Goal: Task Accomplishment & Management: Use online tool/utility

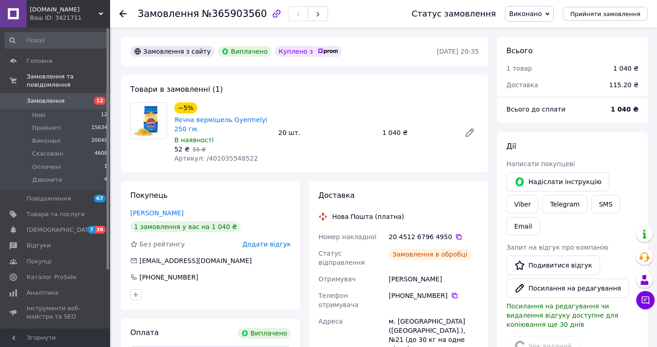
scroll to position [84, 0]
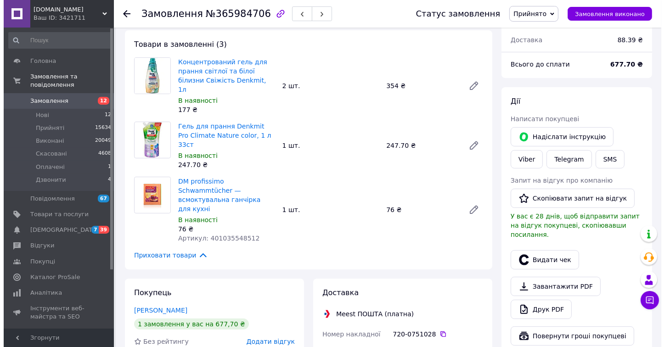
scroll to position [174, 0]
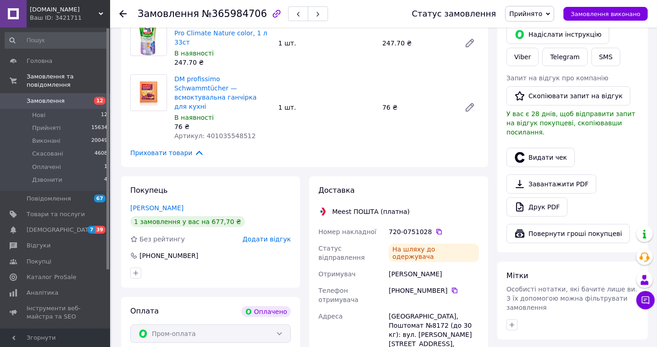
click at [532, 152] on button "Видати чек" at bounding box center [541, 157] width 68 height 19
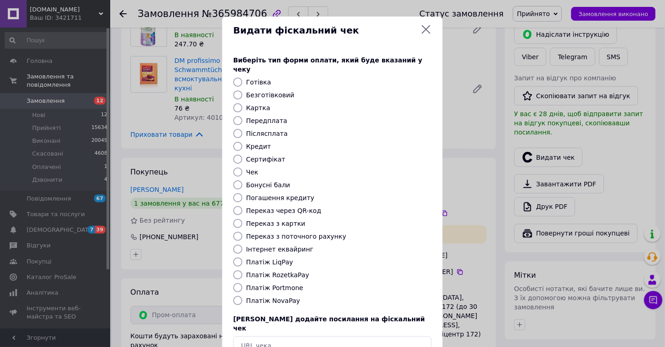
click at [271, 271] on label "Платіж RozetkaPay" at bounding box center [277, 274] width 63 height 7
click at [242, 270] on input "Платіж RozetkaPay" at bounding box center [237, 274] width 9 height 9
radio input "true"
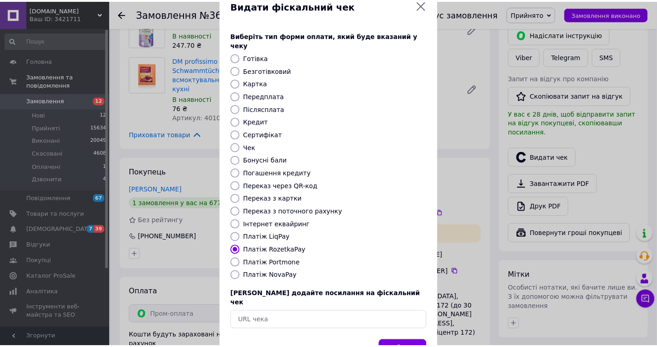
scroll to position [47, 0]
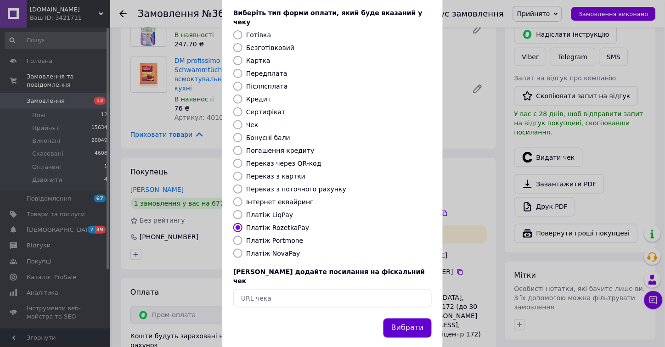
click at [415, 319] on button "Вибрати" at bounding box center [407, 329] width 48 height 20
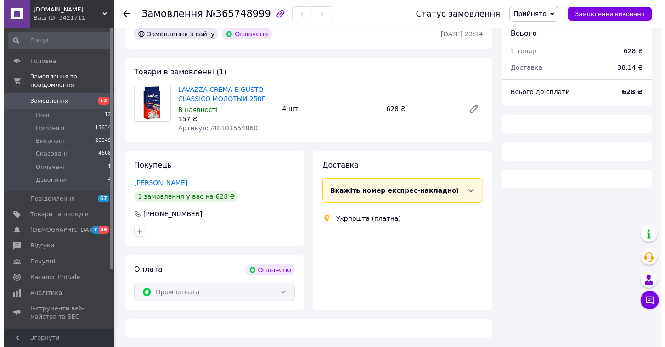
scroll to position [72, 0]
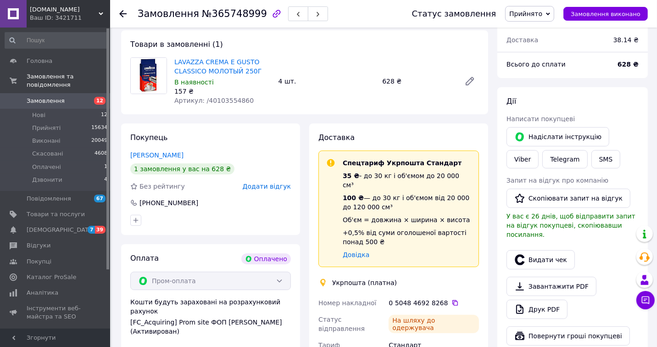
click at [548, 250] on button "Видати чек" at bounding box center [541, 259] width 68 height 19
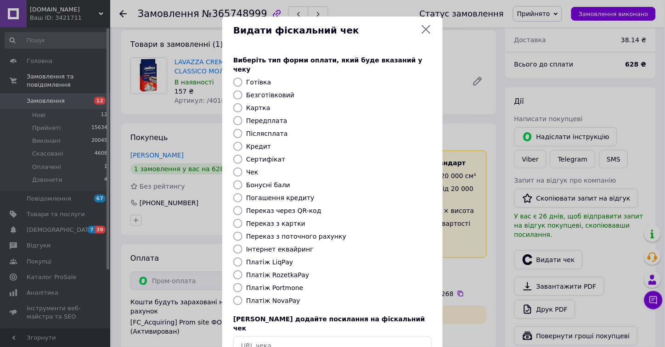
click at [266, 271] on label "Платіж RozetkaPay" at bounding box center [277, 274] width 63 height 7
click at [242, 270] on input "Платіж RozetkaPay" at bounding box center [237, 274] width 9 height 9
radio input "true"
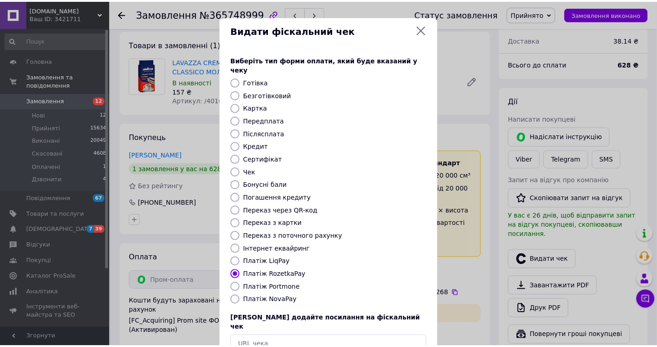
scroll to position [47, 0]
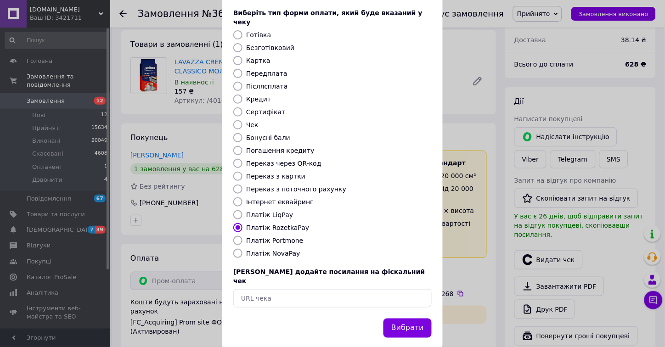
click at [408, 319] on button "Вибрати" at bounding box center [407, 329] width 48 height 20
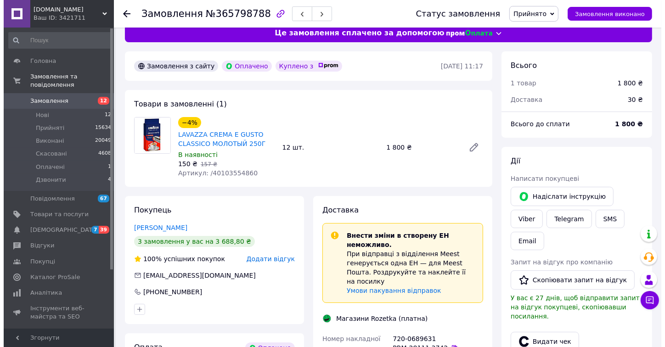
scroll to position [102, 0]
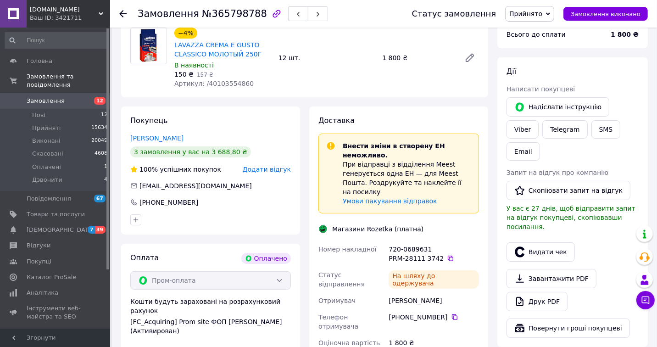
click at [552, 242] on button "Видати чек" at bounding box center [541, 251] width 68 height 19
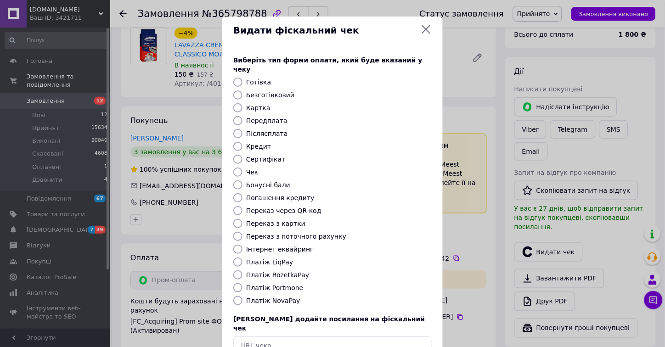
click at [274, 271] on label "Платіж RozetkaPay" at bounding box center [277, 274] width 63 height 7
click at [242, 270] on input "Платіж RozetkaPay" at bounding box center [237, 274] width 9 height 9
radio input "true"
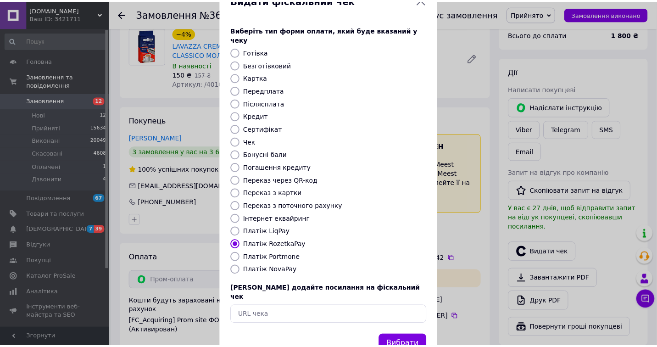
scroll to position [47, 0]
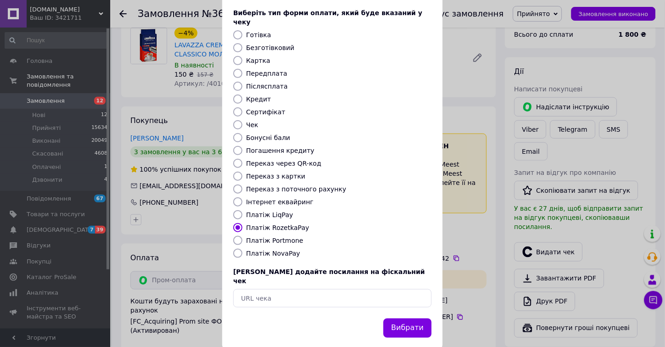
drag, startPoint x: 402, startPoint y: 305, endPoint x: 395, endPoint y: 233, distance: 72.0
click at [402, 319] on button "Вибрати" at bounding box center [407, 329] width 48 height 20
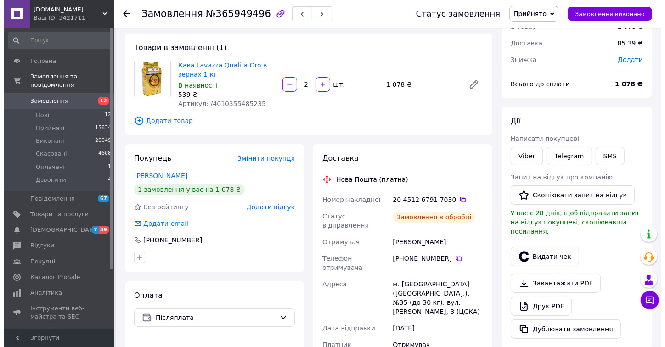
scroll to position [102, 0]
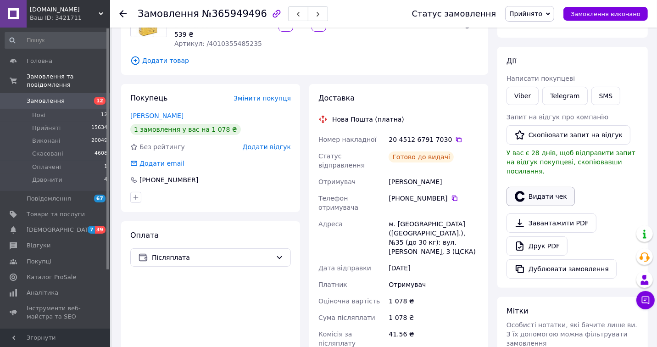
click at [546, 191] on button "Видати чек" at bounding box center [541, 196] width 68 height 19
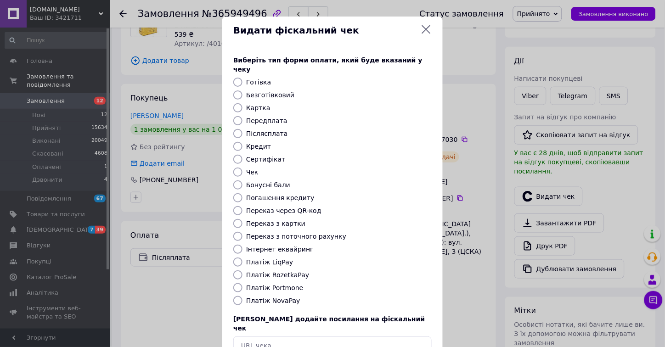
click at [275, 297] on label "Платіж NovaPay" at bounding box center [273, 300] width 54 height 7
click at [242, 296] on input "Платіж NovaPay" at bounding box center [237, 300] width 9 height 9
radio input "true"
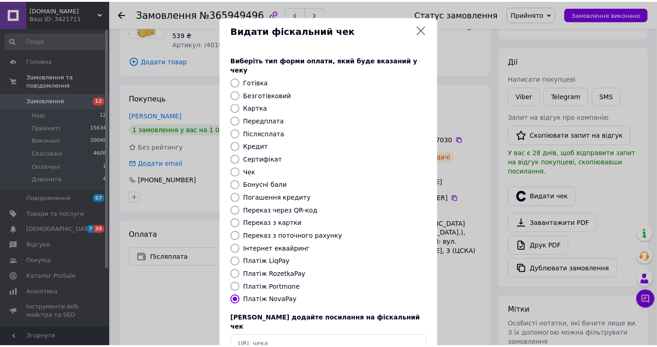
scroll to position [47, 0]
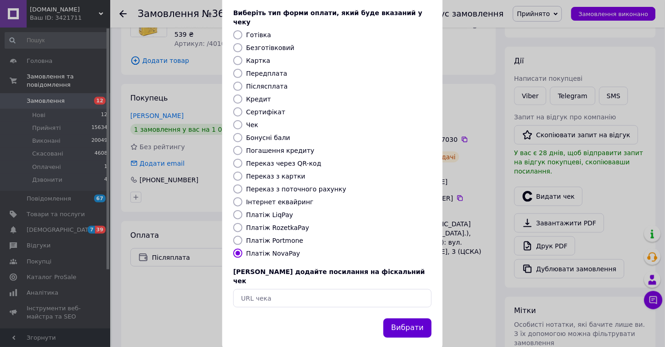
click at [414, 319] on button "Вибрати" at bounding box center [407, 329] width 48 height 20
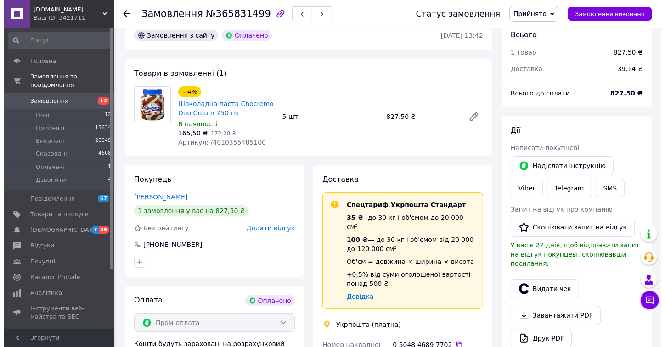
scroll to position [153, 0]
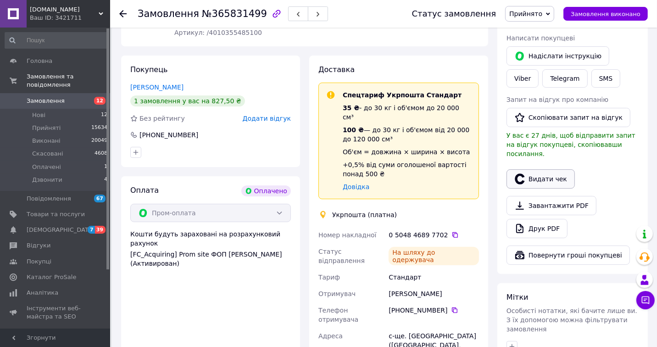
click at [557, 169] on button "Видати чек" at bounding box center [541, 178] width 68 height 19
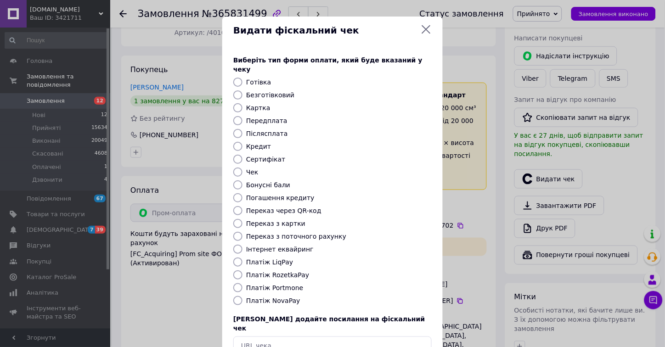
click at [259, 271] on label "Платіж RozetkaPay" at bounding box center [277, 274] width 63 height 7
click at [242, 270] on input "Платіж RozetkaPay" at bounding box center [237, 274] width 9 height 9
radio input "true"
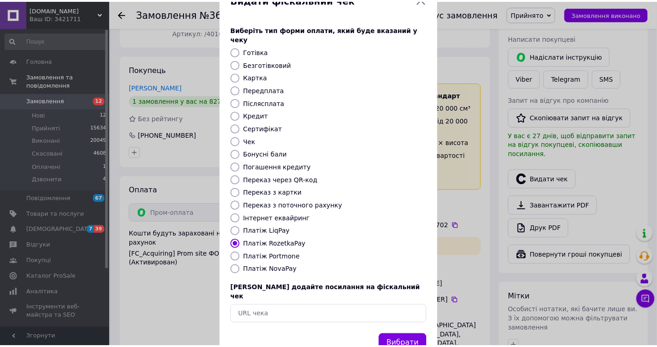
scroll to position [47, 0]
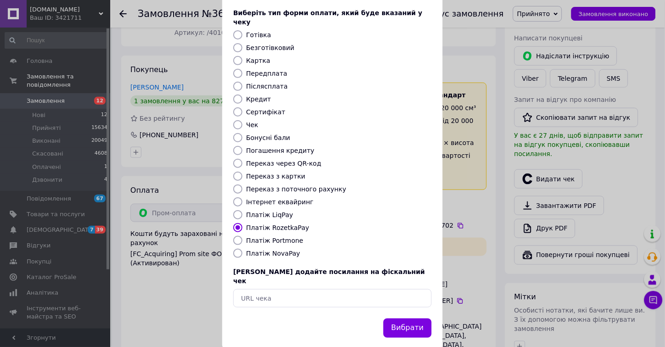
drag, startPoint x: 403, startPoint y: 309, endPoint x: 368, endPoint y: 258, distance: 62.1
click at [403, 319] on button "Вибрати" at bounding box center [407, 329] width 48 height 20
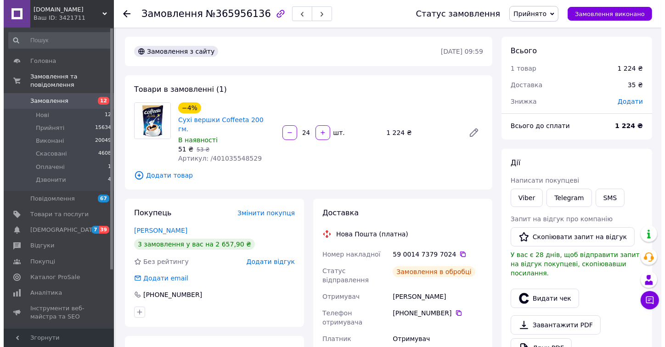
scroll to position [54, 0]
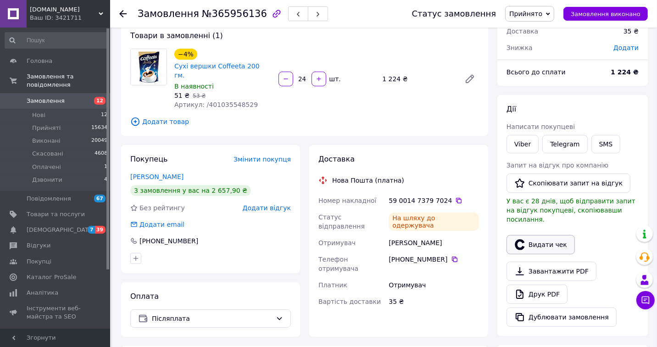
click at [554, 237] on button "Видати чек" at bounding box center [541, 244] width 68 height 19
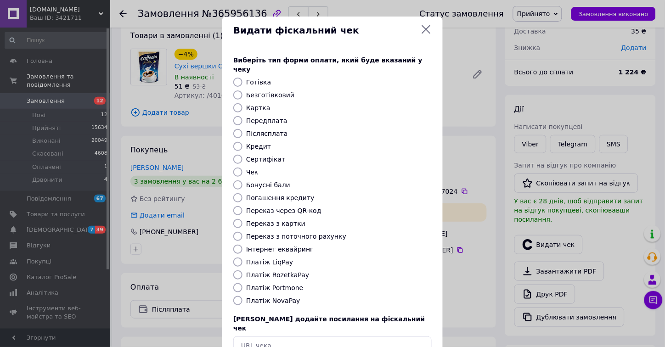
click at [267, 297] on label "Платіж NovaPay" at bounding box center [273, 300] width 54 height 7
click at [242, 296] on input "Платіж NovaPay" at bounding box center [237, 300] width 9 height 9
radio input "true"
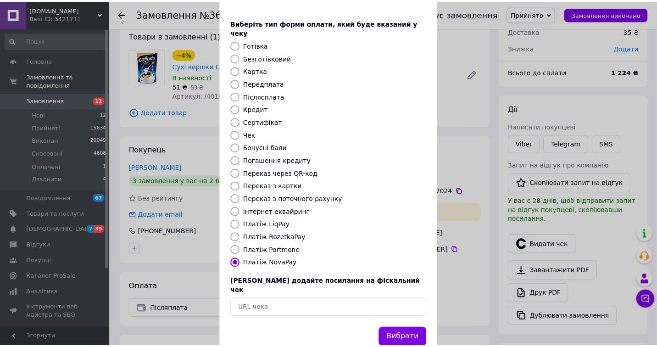
scroll to position [47, 0]
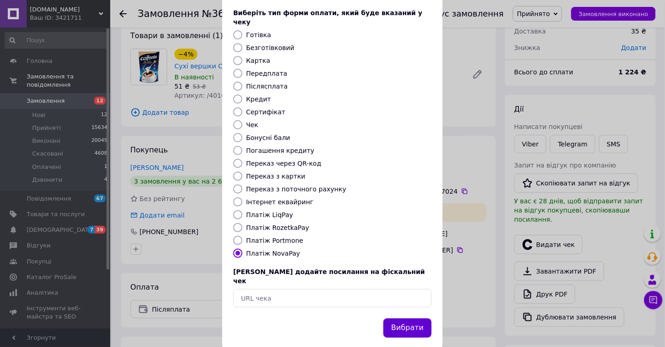
click at [412, 319] on button "Вибрати" at bounding box center [407, 329] width 48 height 20
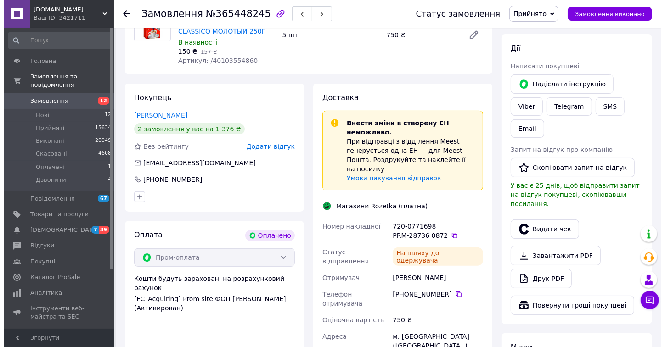
scroll to position [153, 0]
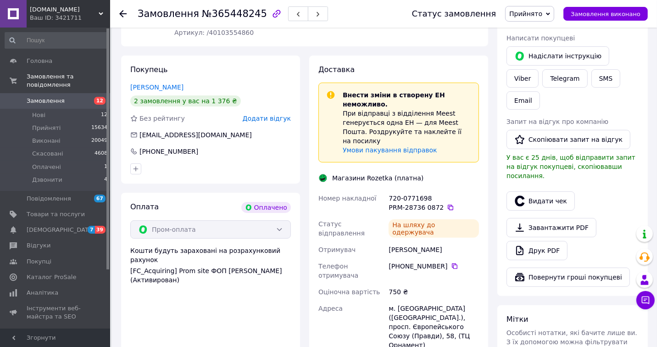
drag, startPoint x: 538, startPoint y: 168, endPoint x: 433, endPoint y: 163, distance: 104.8
click at [537, 191] on button "Видати чек" at bounding box center [541, 200] width 68 height 19
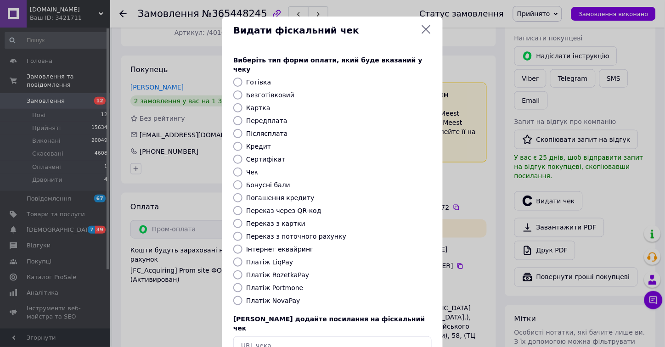
click at [280, 271] on label "Платіж RozetkaPay" at bounding box center [277, 274] width 63 height 7
click at [242, 270] on input "Платіж RozetkaPay" at bounding box center [237, 274] width 9 height 9
radio input "true"
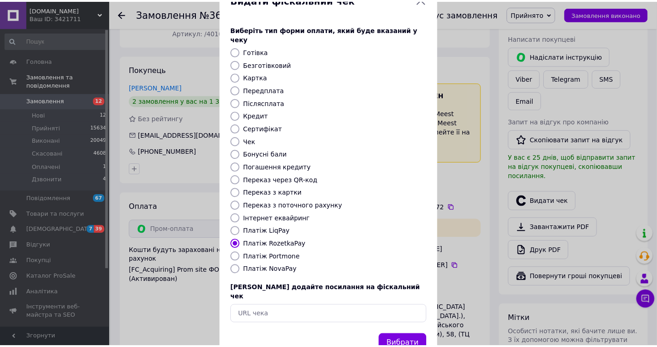
scroll to position [47, 0]
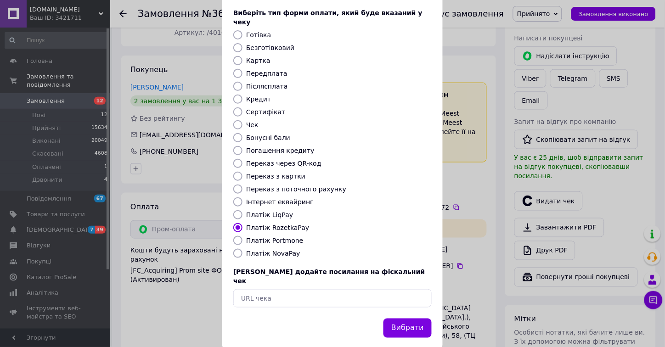
drag, startPoint x: 406, startPoint y: 305, endPoint x: 406, endPoint y: 298, distance: 7.4
click at [406, 319] on button "Вибрати" at bounding box center [407, 329] width 48 height 20
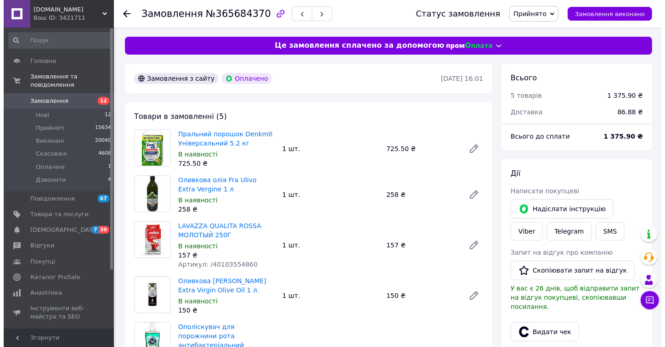
scroll to position [153, 0]
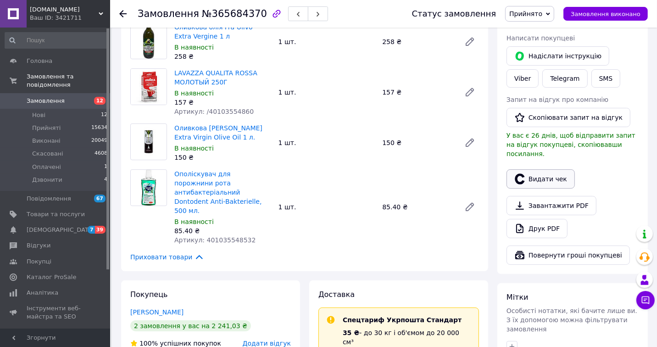
click at [536, 169] on button "Видати чек" at bounding box center [541, 178] width 68 height 19
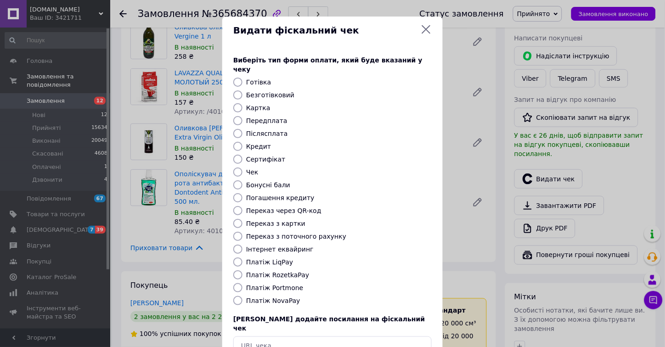
click at [271, 271] on label "Платіж RozetkaPay" at bounding box center [277, 274] width 63 height 7
click at [242, 270] on input "Платіж RozetkaPay" at bounding box center [237, 274] width 9 height 9
radio input "true"
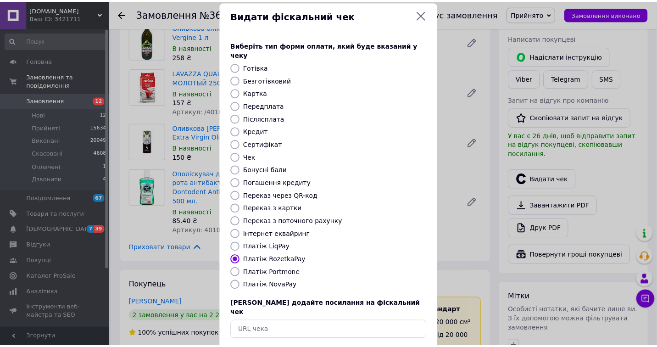
scroll to position [0, 0]
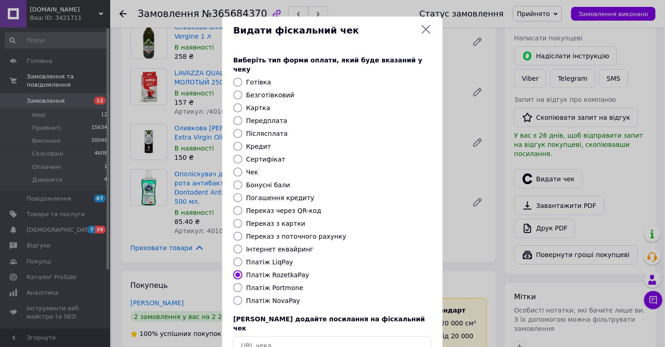
click at [421, 26] on icon at bounding box center [426, 29] width 11 height 11
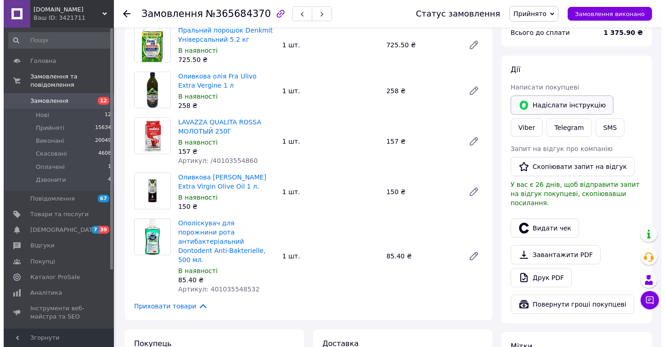
scroll to position [102, 0]
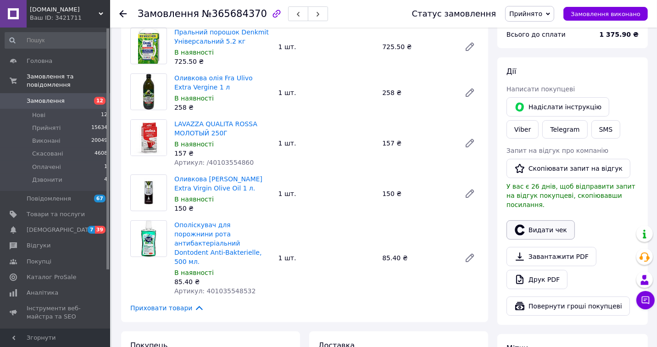
click at [543, 225] on button "Видати чек" at bounding box center [541, 229] width 68 height 19
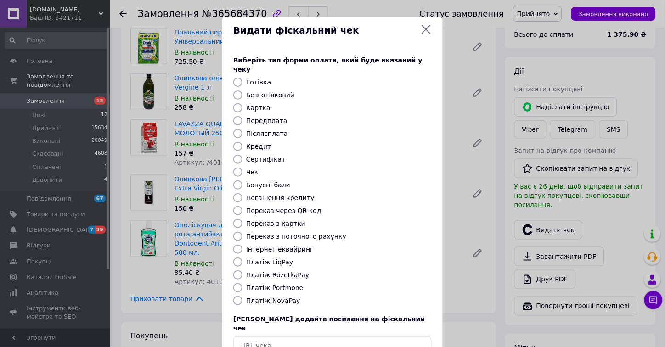
click at [259, 271] on label "Платіж RozetkaPay" at bounding box center [277, 274] width 63 height 7
click at [242, 270] on input "Платіж RozetkaPay" at bounding box center [237, 274] width 9 height 9
radio input "true"
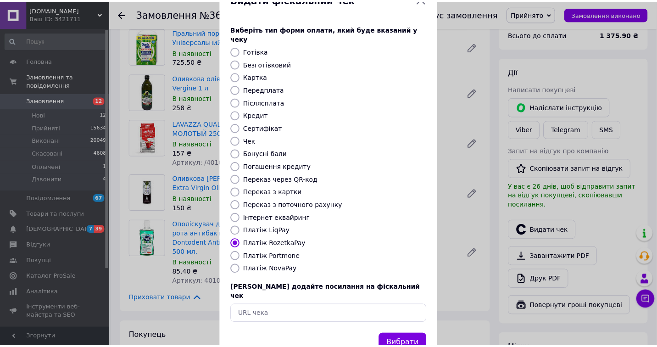
scroll to position [47, 0]
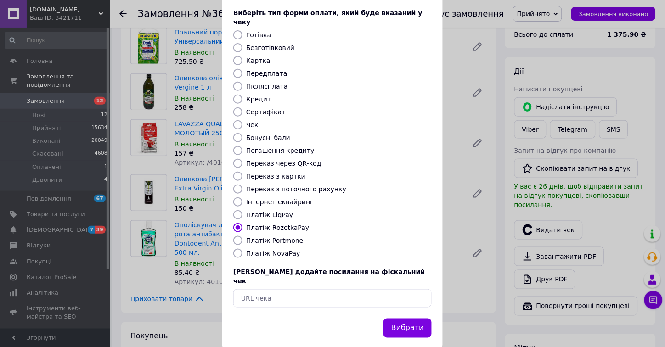
click at [400, 319] on button "Вибрати" at bounding box center [407, 329] width 48 height 20
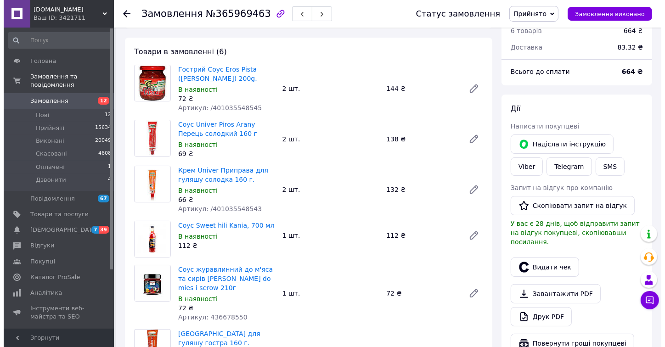
scroll to position [255, 0]
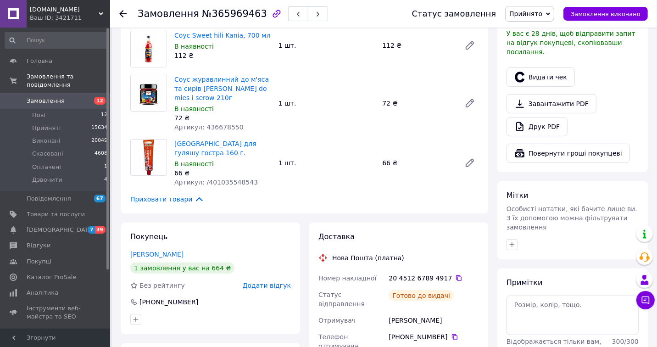
click at [548, 70] on button "Видати чек" at bounding box center [541, 76] width 68 height 19
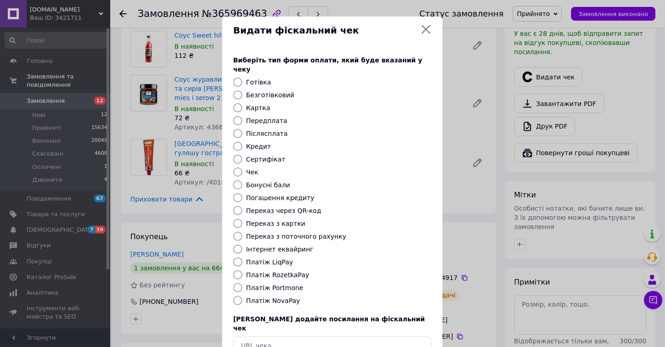
click at [290, 271] on label "Платіж RozetkaPay" at bounding box center [277, 274] width 63 height 7
click at [242, 270] on input "Платіж RozetkaPay" at bounding box center [237, 274] width 9 height 9
radio input "true"
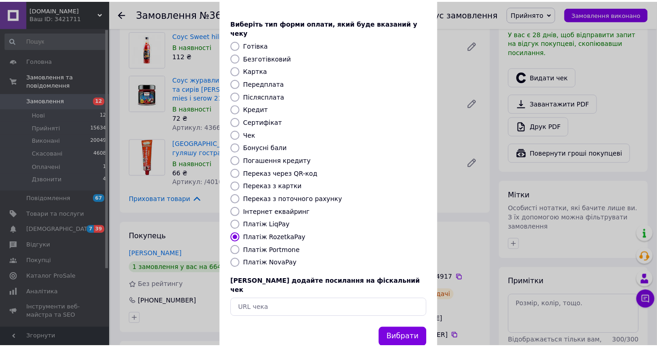
scroll to position [47, 0]
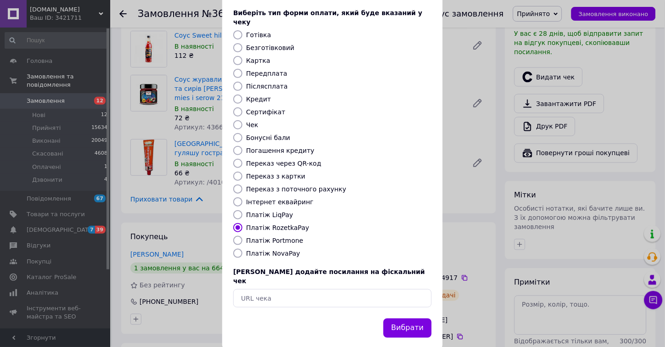
click at [418, 319] on button "Вибрати" at bounding box center [407, 329] width 48 height 20
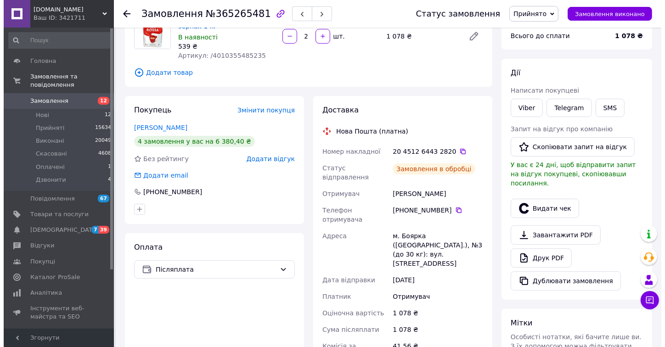
scroll to position [102, 0]
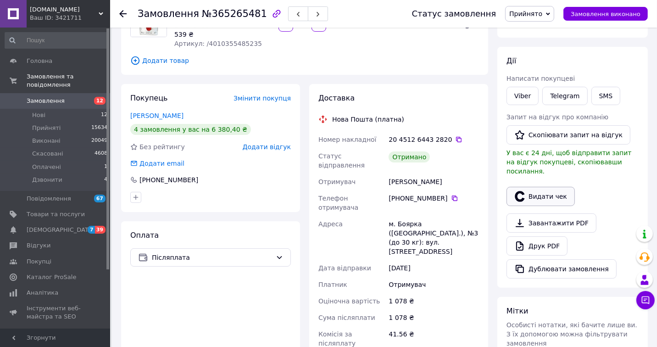
click at [543, 189] on button "Видати чек" at bounding box center [541, 196] width 68 height 19
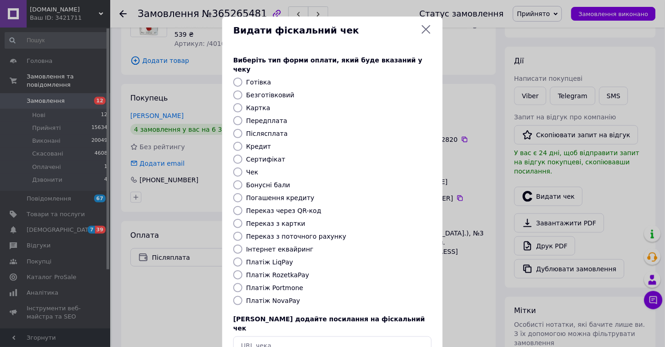
click at [267, 297] on label "Платіж NovaPay" at bounding box center [273, 300] width 54 height 7
click at [242, 296] on input "Платіж NovaPay" at bounding box center [237, 300] width 9 height 9
radio input "true"
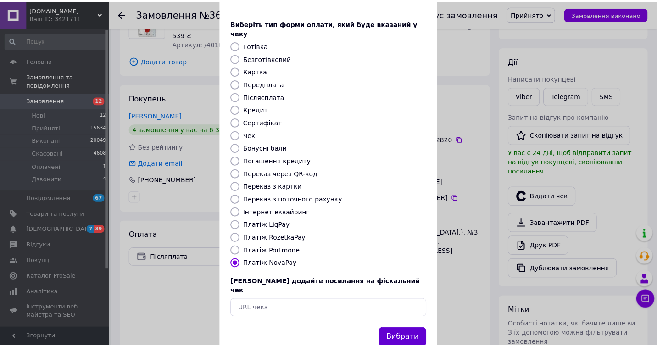
scroll to position [47, 0]
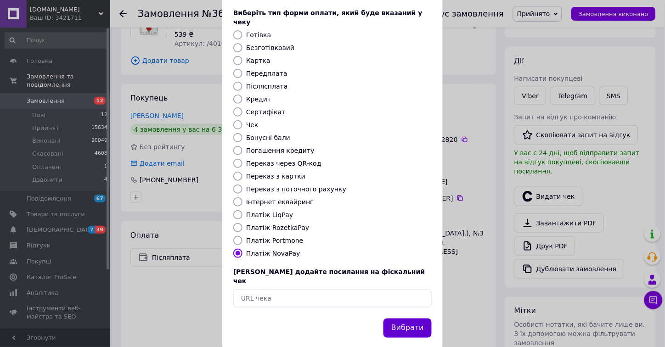
click at [405, 319] on button "Вибрати" at bounding box center [407, 329] width 48 height 20
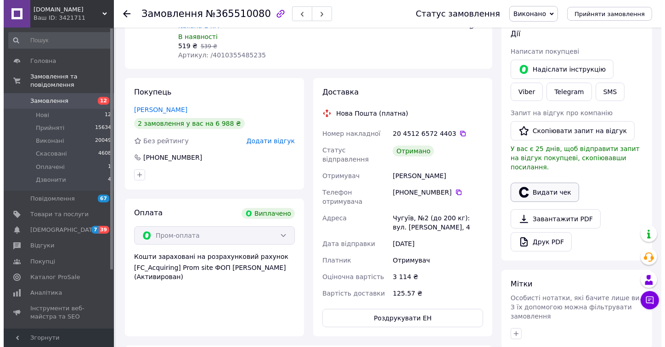
scroll to position [22, 0]
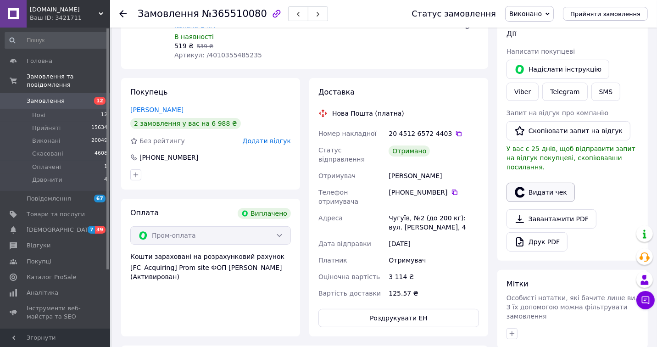
click at [539, 183] on button "Видати чек" at bounding box center [541, 192] width 68 height 19
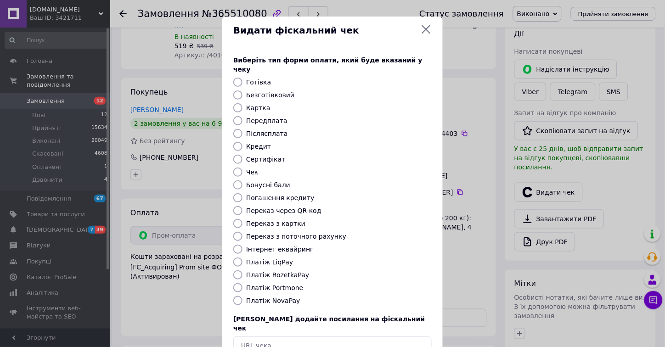
click at [281, 271] on label "Платіж RozetkaPay" at bounding box center [277, 274] width 63 height 7
click at [242, 270] on input "Платіж RozetkaPay" at bounding box center [237, 274] width 9 height 9
radio input "true"
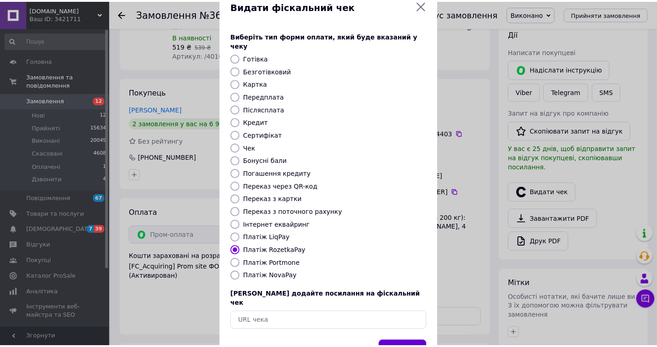
scroll to position [47, 0]
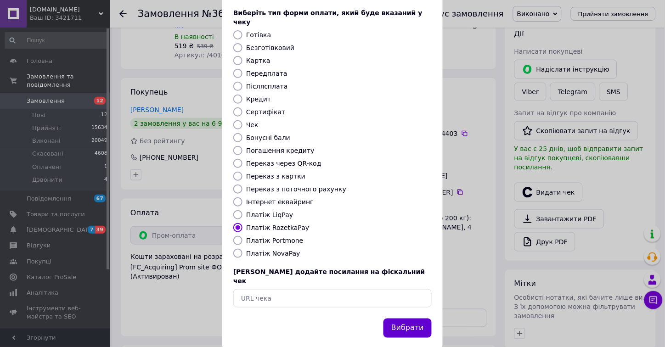
click at [411, 319] on button "Вибрати" at bounding box center [407, 329] width 48 height 20
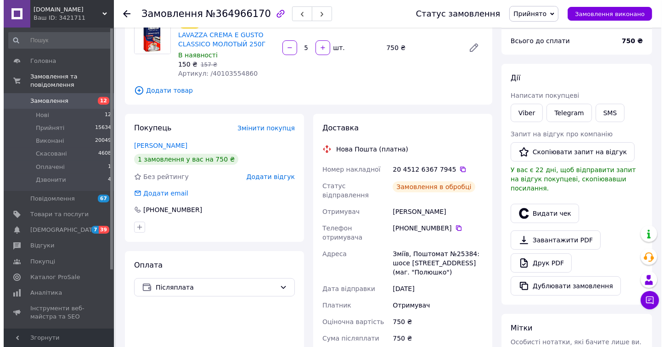
scroll to position [114, 0]
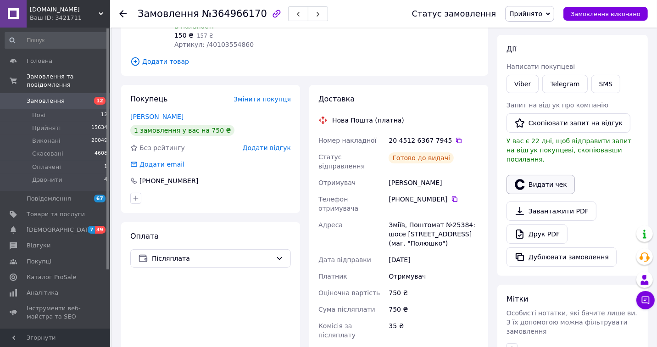
click at [547, 176] on button "Видати чек" at bounding box center [541, 184] width 68 height 19
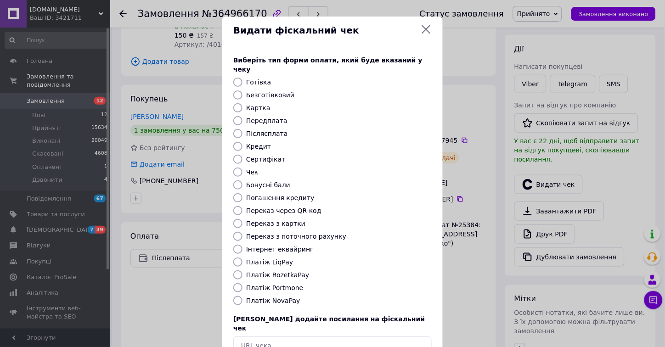
drag, startPoint x: 267, startPoint y: 290, endPoint x: 278, endPoint y: 289, distance: 11.1
click at [268, 297] on label "Платіж NovaPay" at bounding box center [273, 300] width 54 height 7
click at [242, 296] on input "Платіж NovaPay" at bounding box center [237, 300] width 9 height 9
radio input "true"
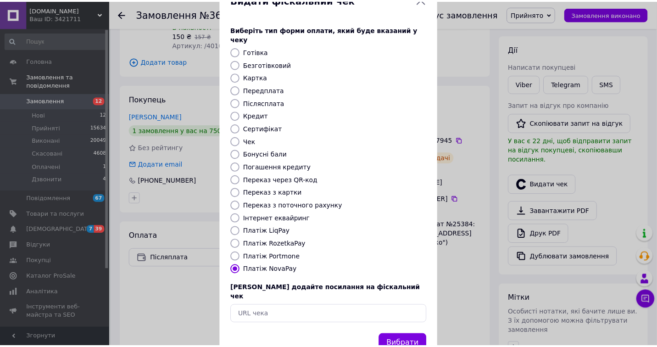
scroll to position [47, 0]
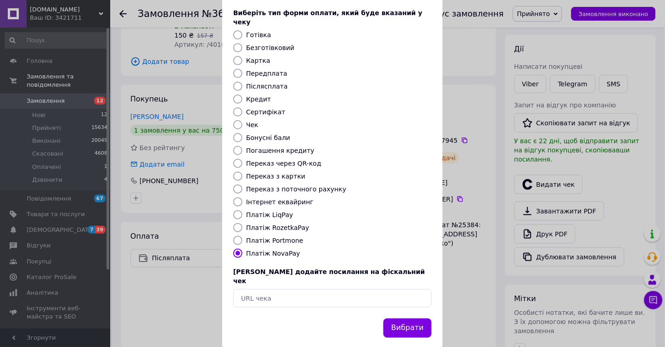
drag, startPoint x: 404, startPoint y: 311, endPoint x: 395, endPoint y: 302, distance: 12.3
click at [404, 319] on button "Вибрати" at bounding box center [407, 329] width 48 height 20
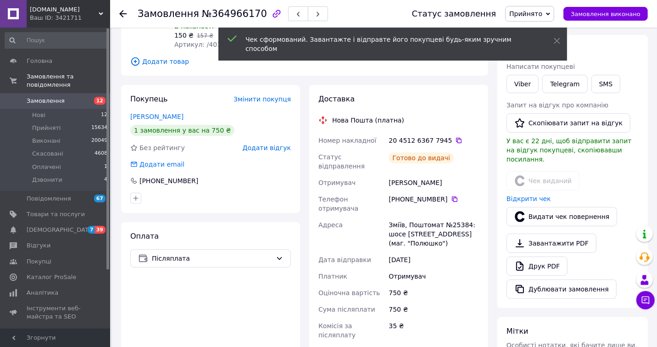
click at [526, 84] on link "Viber" at bounding box center [523, 84] width 32 height 18
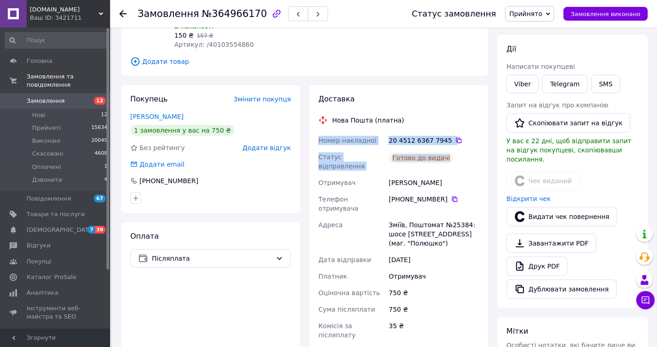
drag, startPoint x: 316, startPoint y: 137, endPoint x: 449, endPoint y: 153, distance: 134.2
click at [449, 153] on div "Доставка Нова Пошта (платна) Номер накладної 20 4512 6367 7945   Статус відправ…" at bounding box center [398, 253] width 179 height 336
copy div "Номер накладної 20 4512 6367 7945   Статус відправлення Готово до видачі"
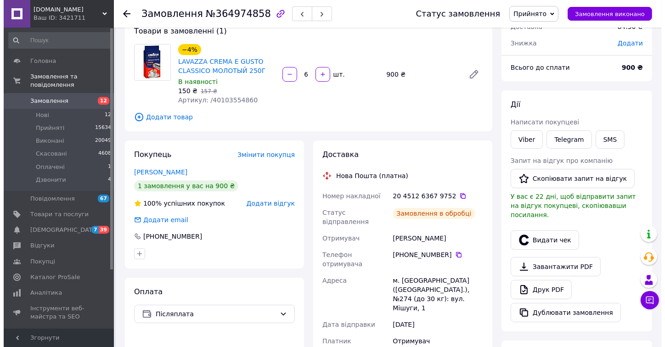
scroll to position [102, 0]
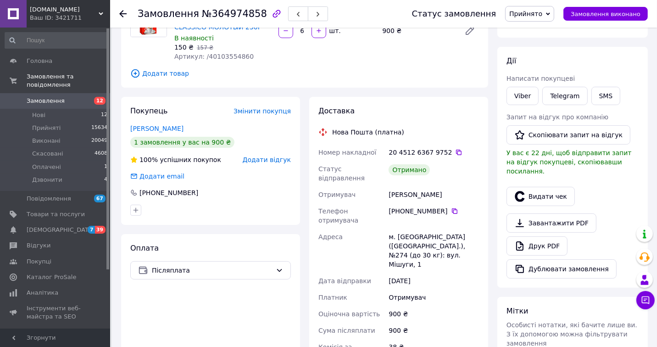
drag, startPoint x: 548, startPoint y: 186, endPoint x: 456, endPoint y: 180, distance: 91.6
click at [548, 187] on button "Видати чек" at bounding box center [541, 196] width 68 height 19
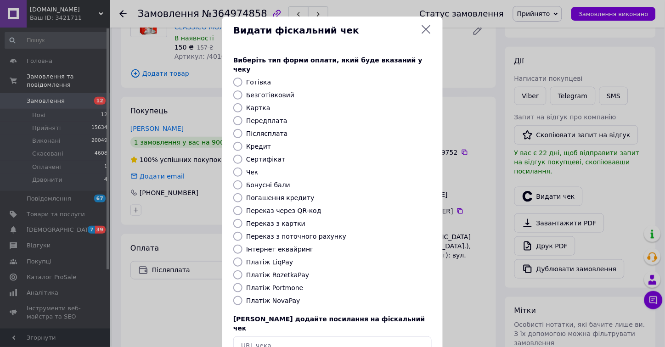
click at [282, 297] on label "Платіж NovaPay" at bounding box center [273, 300] width 54 height 7
click at [242, 296] on input "Платіж NovaPay" at bounding box center [237, 300] width 9 height 9
radio input "true"
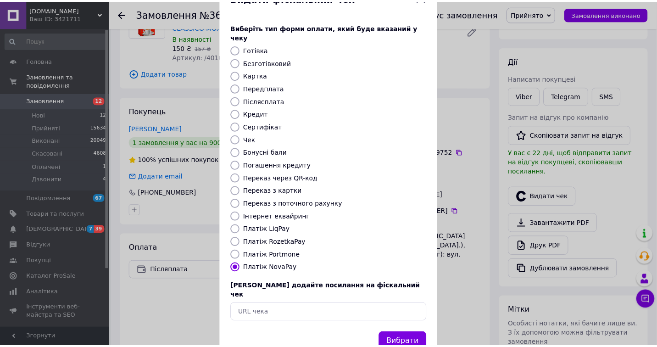
scroll to position [47, 0]
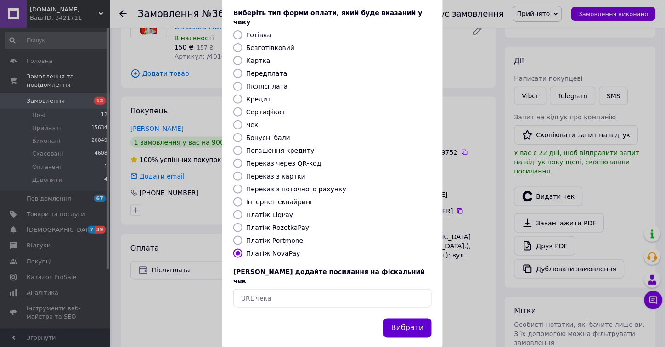
click at [415, 319] on button "Вибрати" at bounding box center [407, 329] width 48 height 20
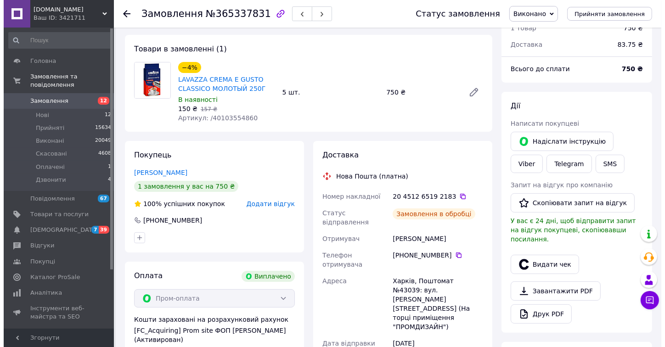
scroll to position [102, 0]
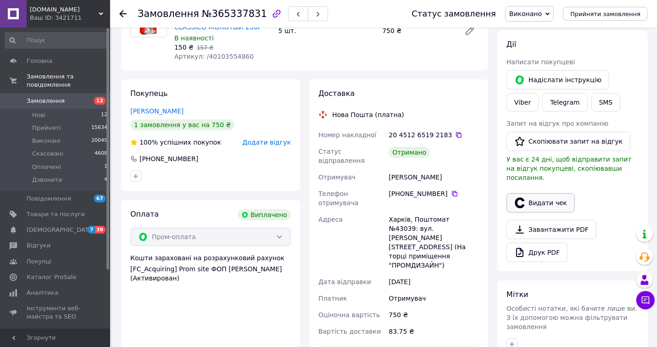
click at [540, 195] on button "Видати чек" at bounding box center [541, 202] width 68 height 19
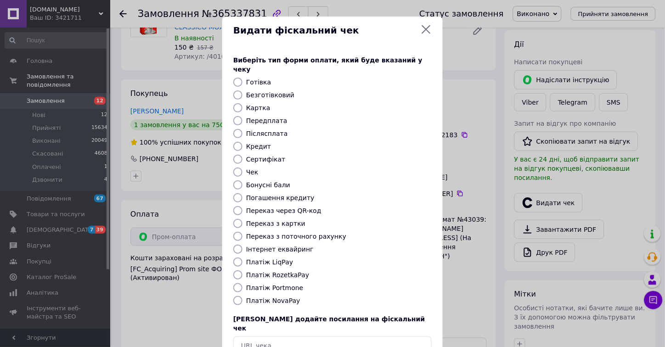
click at [285, 271] on label "Платіж RozetkaPay" at bounding box center [277, 274] width 63 height 7
click at [242, 270] on input "Платіж RozetkaPay" at bounding box center [237, 274] width 9 height 9
radio input "true"
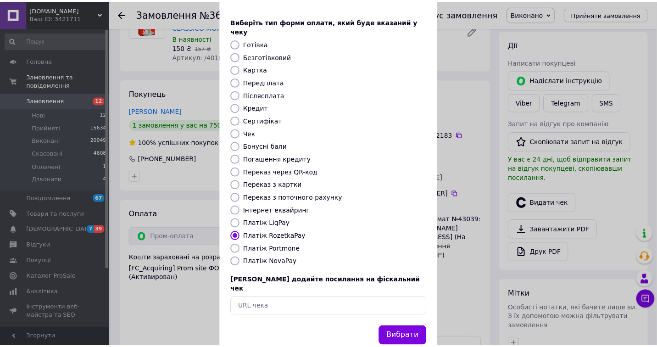
scroll to position [47, 0]
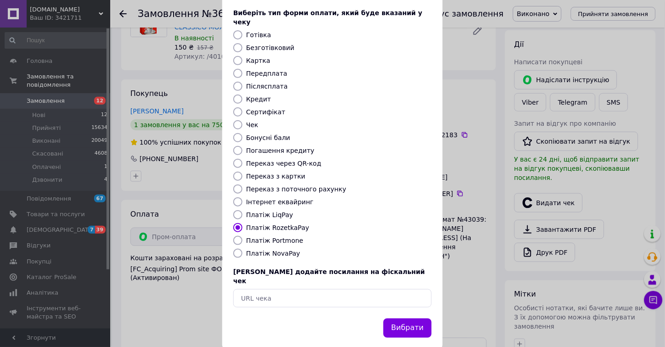
click at [407, 319] on button "Вибрати" at bounding box center [407, 329] width 48 height 20
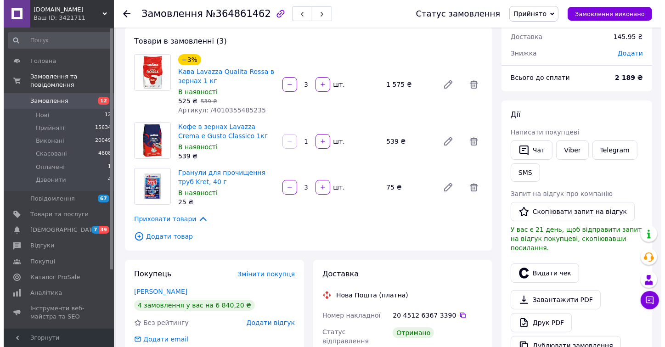
scroll to position [51, 0]
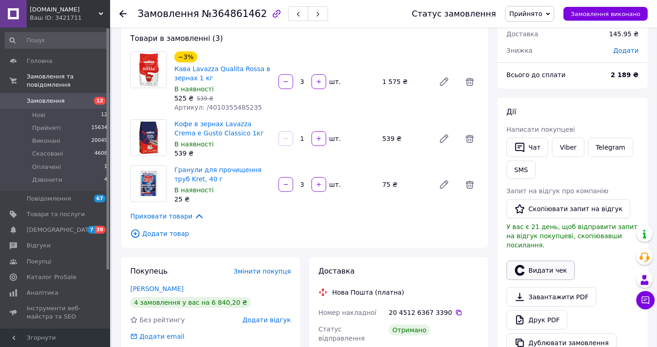
click at [554, 261] on button "Видати чек" at bounding box center [541, 270] width 68 height 19
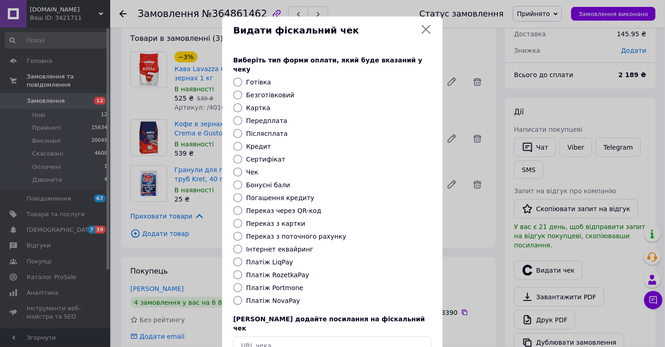
click at [284, 297] on label "Платіж NovaPay" at bounding box center [273, 300] width 54 height 7
click at [242, 296] on input "Платіж NovaPay" at bounding box center [237, 300] width 9 height 9
radio input "true"
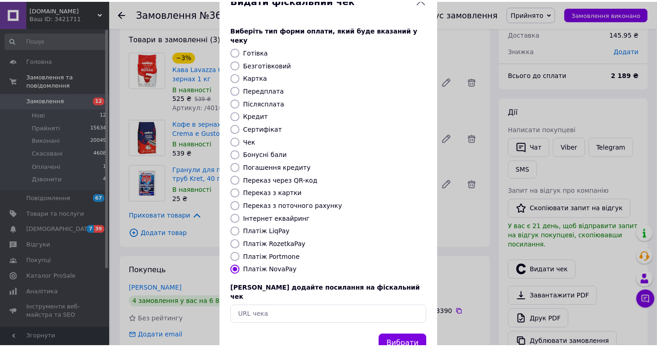
scroll to position [47, 0]
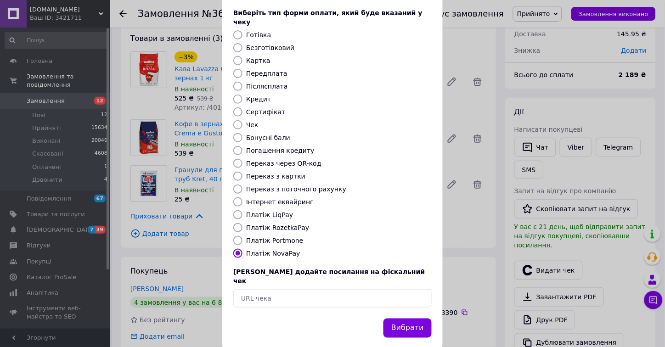
click at [410, 319] on button "Вибрати" at bounding box center [407, 329] width 48 height 20
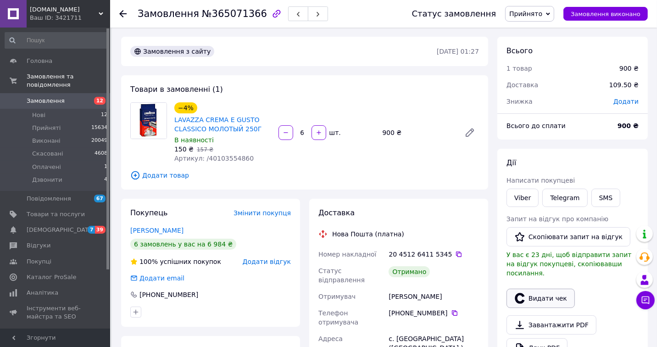
click at [553, 289] on button "Видати чек" at bounding box center [541, 298] width 68 height 19
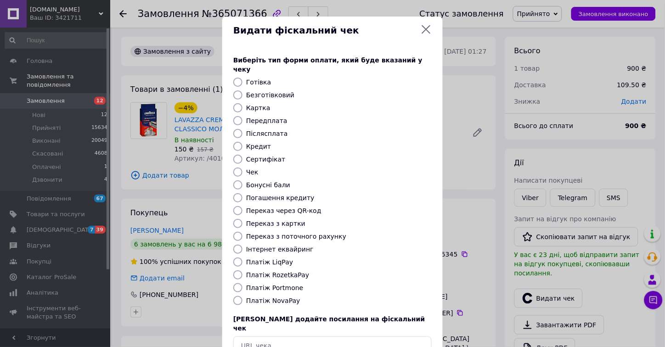
click at [277, 297] on label "Платіж NovaPay" at bounding box center [273, 300] width 54 height 7
click at [242, 296] on input "Платіж NovaPay" at bounding box center [237, 300] width 9 height 9
radio input "true"
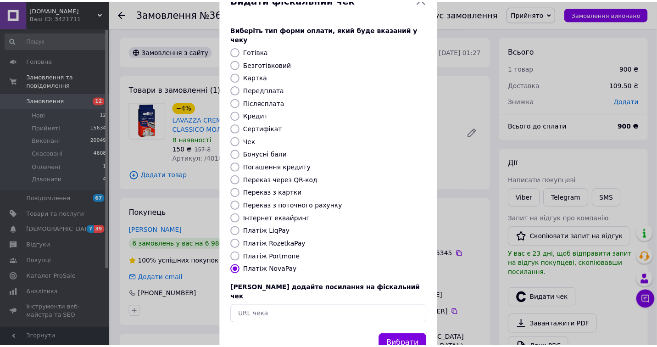
scroll to position [47, 0]
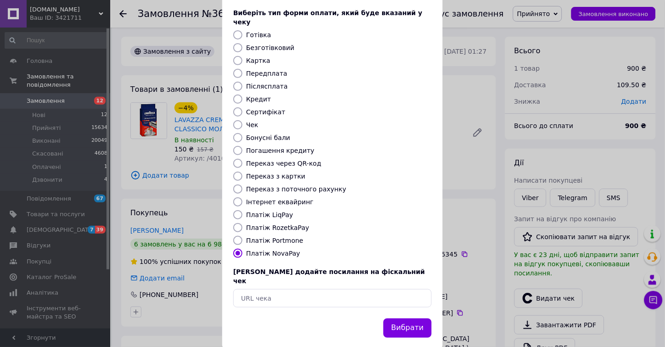
click at [415, 319] on button "Вибрати" at bounding box center [407, 329] width 48 height 20
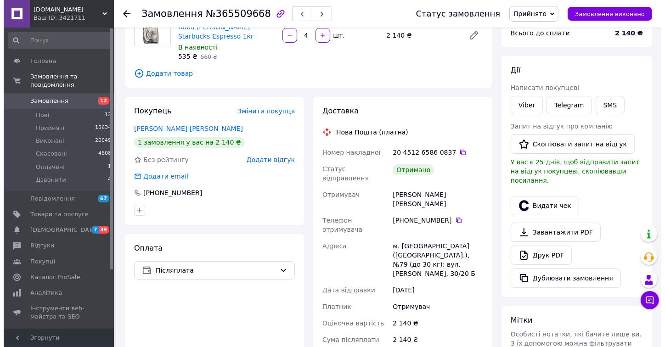
scroll to position [102, 0]
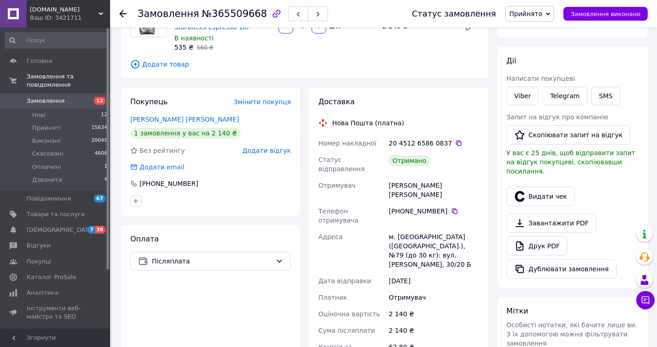
drag, startPoint x: 543, startPoint y: 186, endPoint x: 416, endPoint y: 185, distance: 126.7
click at [543, 187] on button "Видати чек" at bounding box center [541, 196] width 68 height 19
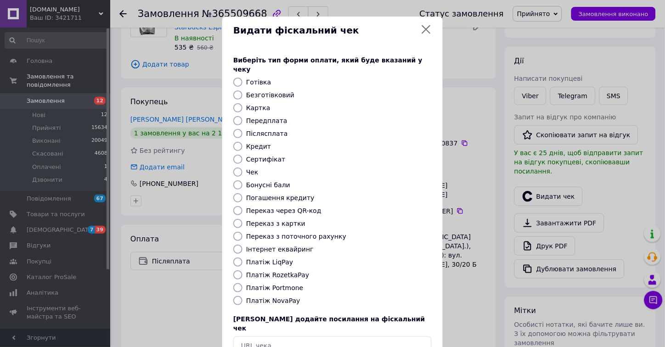
click at [265, 297] on label "Платіж NovaPay" at bounding box center [273, 300] width 54 height 7
click at [242, 296] on input "Платіж NovaPay" at bounding box center [237, 300] width 9 height 9
radio input "true"
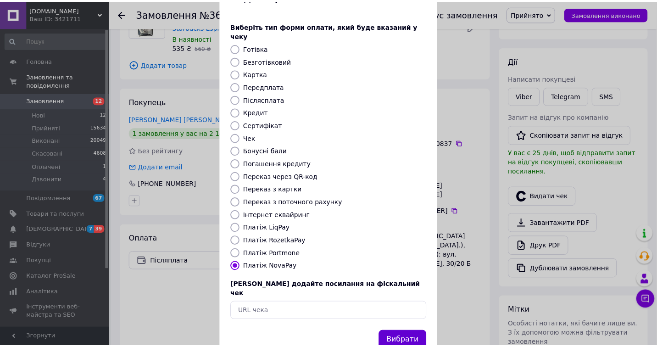
scroll to position [47, 0]
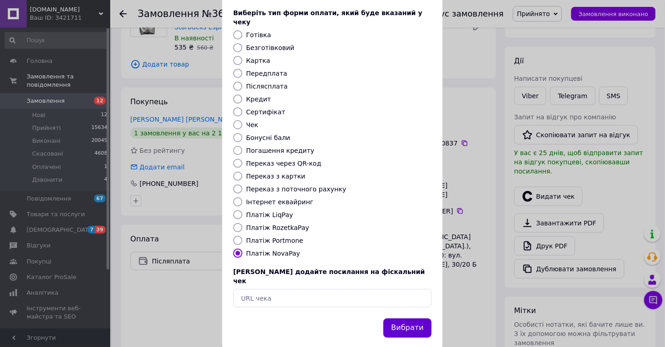
click at [409, 319] on button "Вибрати" at bounding box center [407, 329] width 48 height 20
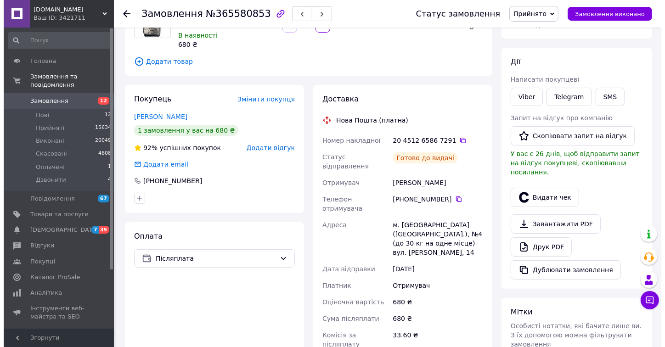
scroll to position [102, 0]
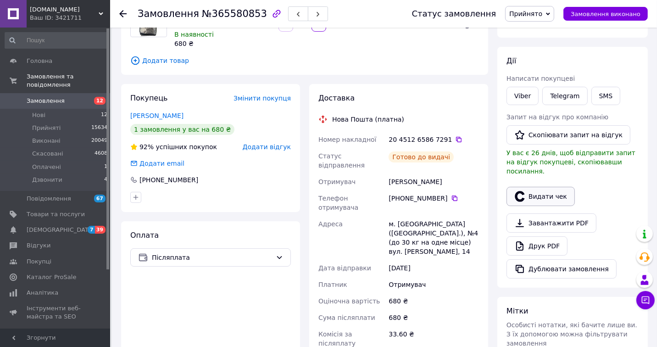
click at [554, 187] on button "Видати чек" at bounding box center [541, 196] width 68 height 19
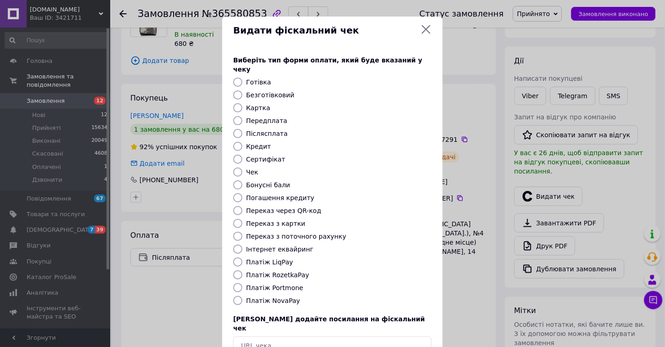
click at [283, 297] on label "Платіж NovaPay" at bounding box center [273, 300] width 54 height 7
click at [242, 296] on input "Платіж NovaPay" at bounding box center [237, 300] width 9 height 9
radio input "true"
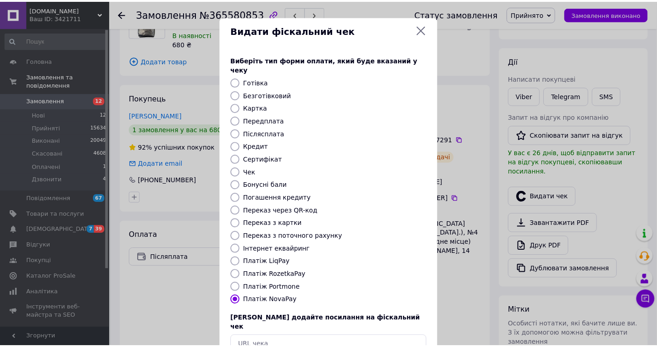
scroll to position [47, 0]
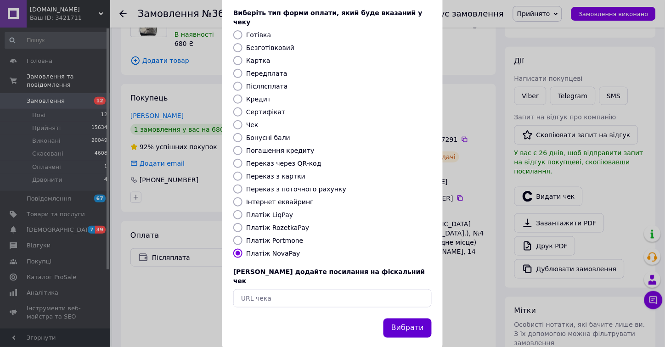
click at [411, 319] on button "Вибрати" at bounding box center [407, 329] width 48 height 20
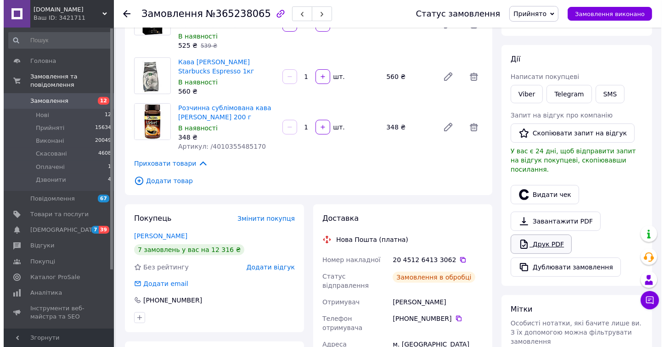
scroll to position [153, 0]
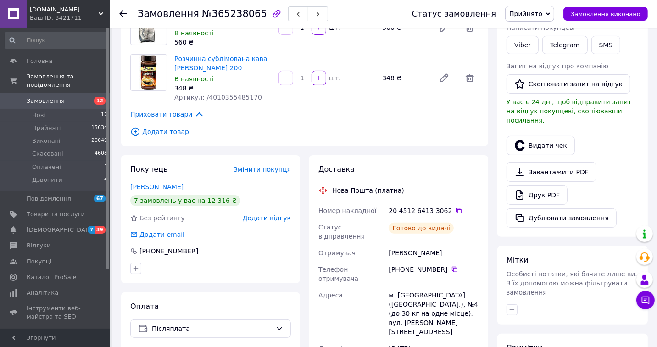
click at [542, 136] on button "Видати чек" at bounding box center [541, 145] width 68 height 19
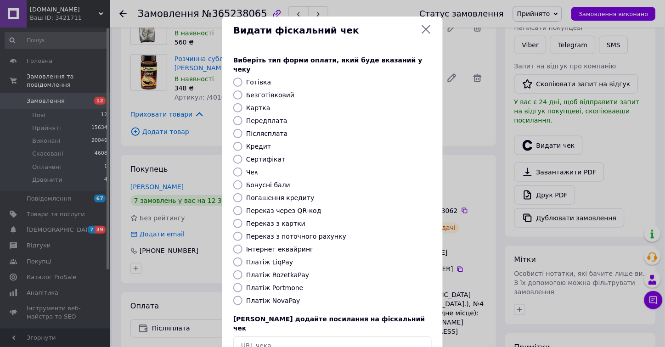
click at [273, 297] on label "Платіж NovaPay" at bounding box center [273, 300] width 54 height 7
click at [242, 296] on input "Платіж NovaPay" at bounding box center [237, 300] width 9 height 9
radio input "true"
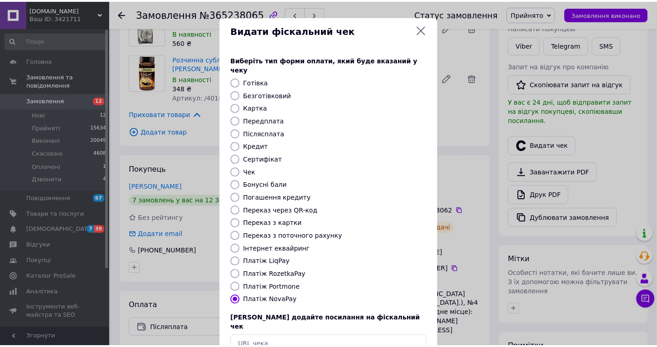
scroll to position [47, 0]
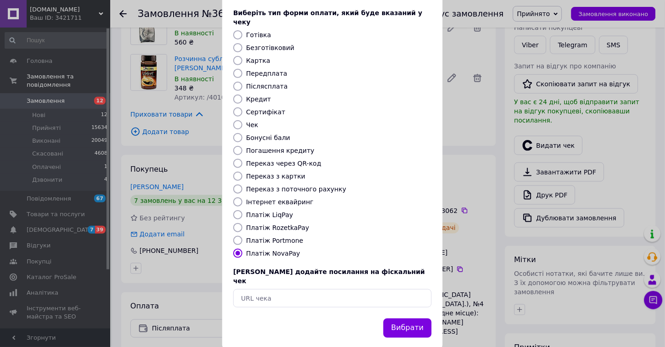
click at [405, 319] on button "Вибрати" at bounding box center [407, 329] width 48 height 20
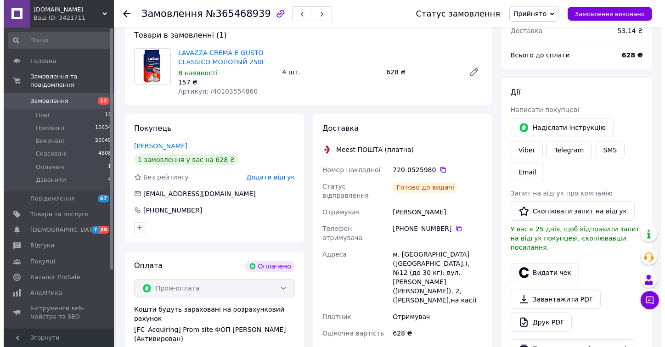
scroll to position [153, 0]
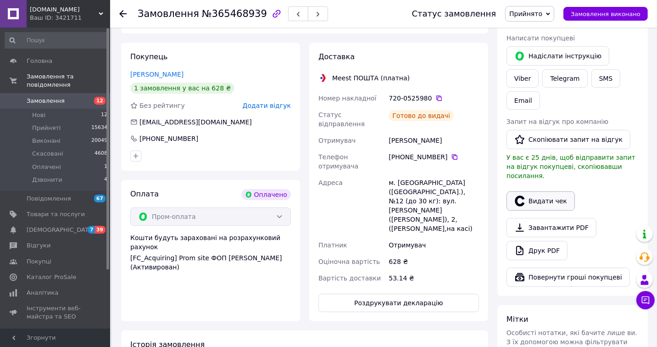
click at [553, 191] on button "Видати чек" at bounding box center [541, 200] width 68 height 19
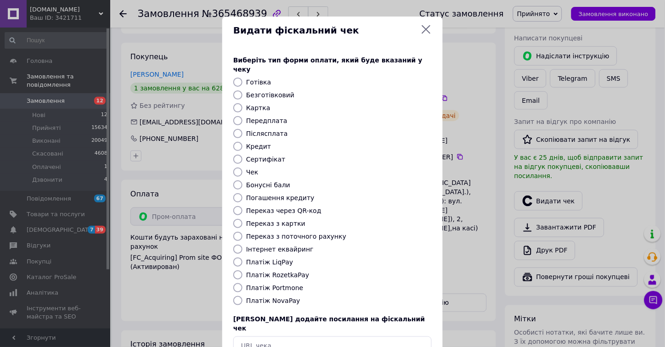
click at [282, 271] on label "Платіж RozetkaPay" at bounding box center [277, 274] width 63 height 7
click at [242, 270] on input "Платіж RozetkaPay" at bounding box center [237, 274] width 9 height 9
radio input "true"
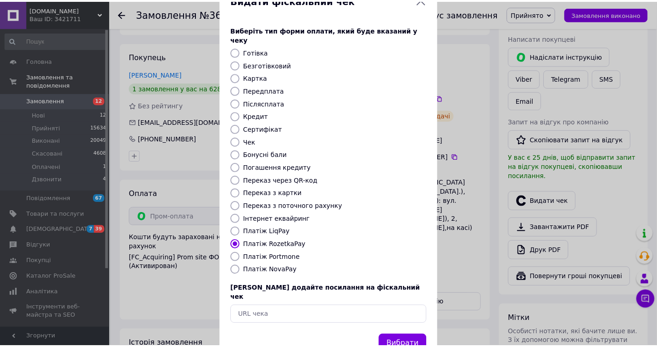
scroll to position [47, 0]
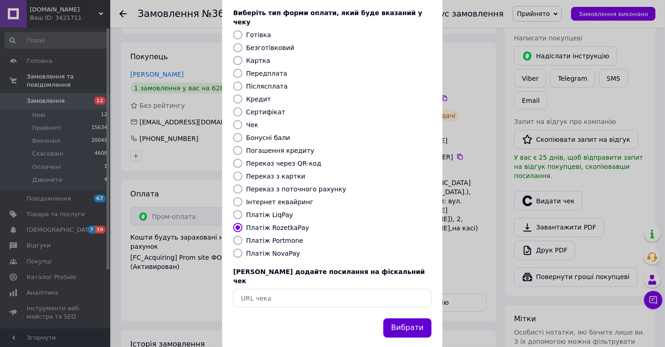
click at [396, 319] on button "Вибрати" at bounding box center [407, 329] width 48 height 20
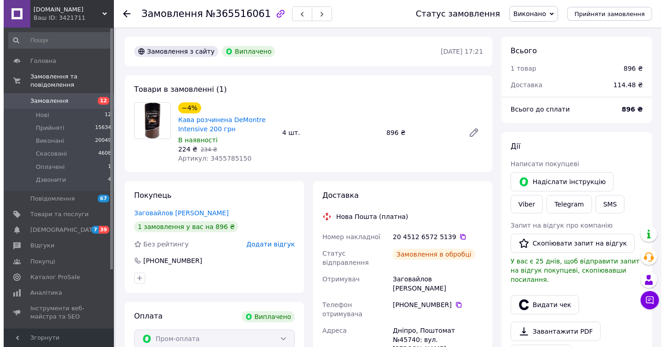
scroll to position [30, 0]
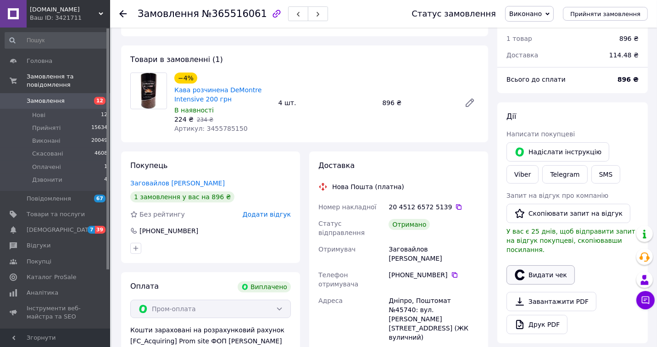
click at [541, 265] on button "Видати чек" at bounding box center [541, 274] width 68 height 19
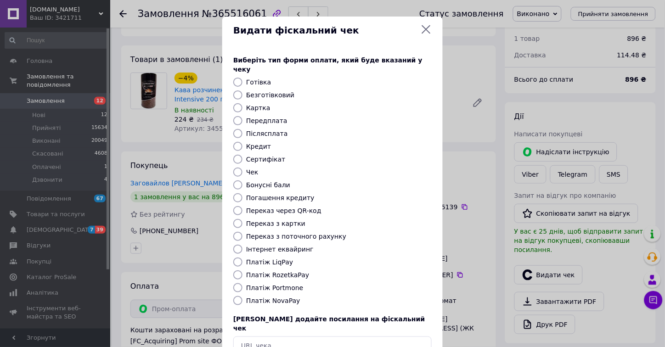
drag, startPoint x: 251, startPoint y: 263, endPoint x: 260, endPoint y: 270, distance: 11.8
click at [251, 271] on label "Платіж RozetkaPay" at bounding box center [277, 274] width 63 height 7
click at [242, 270] on input "Платіж RozetkaPay" at bounding box center [237, 274] width 9 height 9
radio input "true"
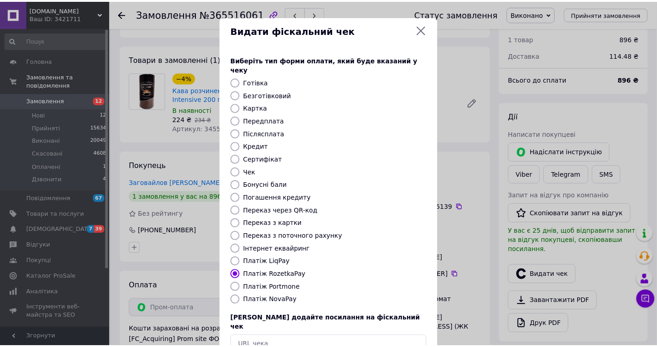
scroll to position [47, 0]
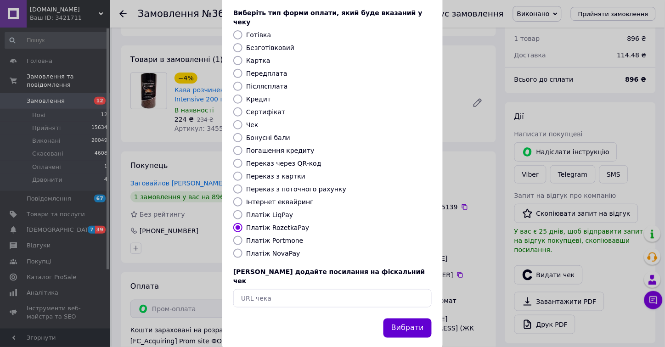
click at [399, 319] on button "Вибрати" at bounding box center [407, 329] width 48 height 20
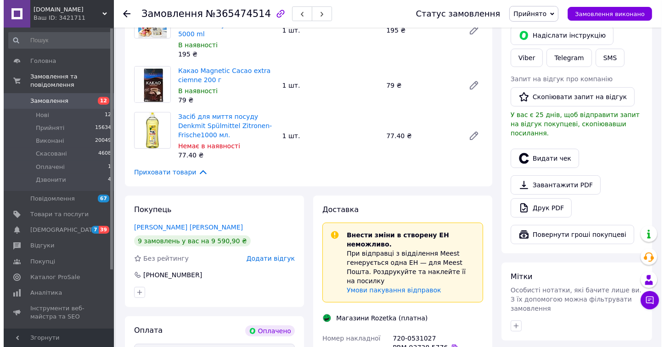
scroll to position [18, 0]
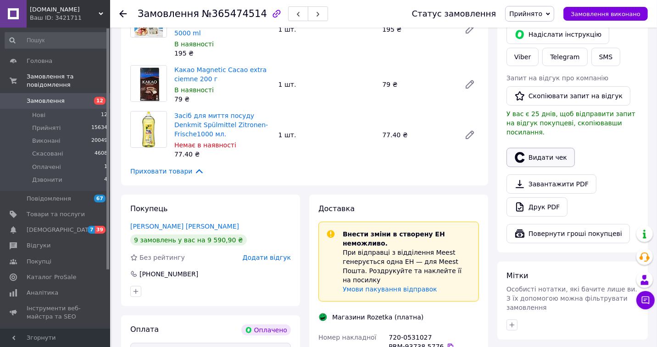
click at [538, 148] on button "Видати чек" at bounding box center [541, 157] width 68 height 19
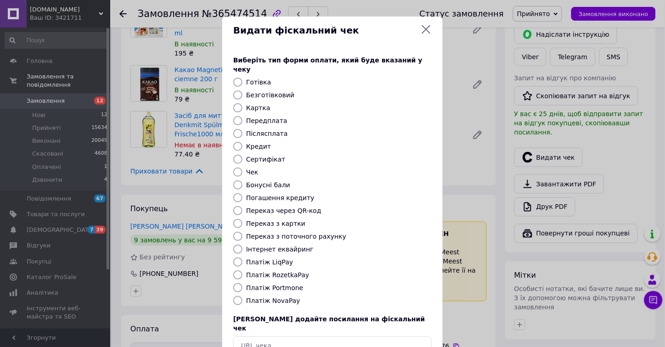
click at [266, 271] on label "Платіж RozetkaPay" at bounding box center [277, 274] width 63 height 7
click at [242, 270] on input "Платіж RozetkaPay" at bounding box center [237, 274] width 9 height 9
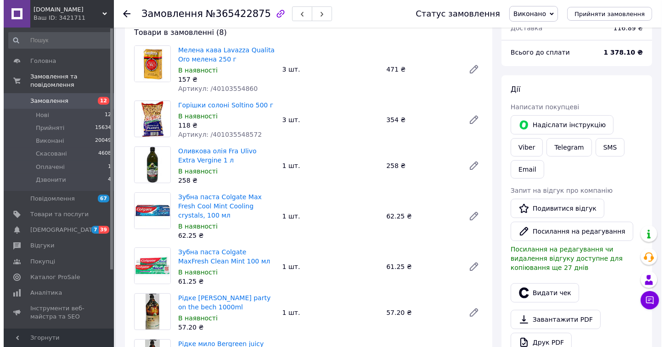
scroll to position [102, 0]
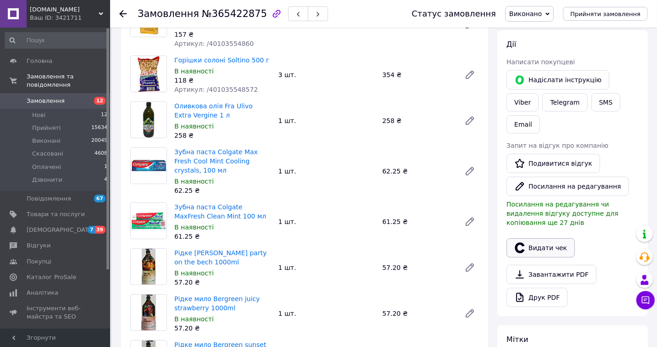
click at [549, 238] on button "Видати чек" at bounding box center [541, 247] width 68 height 19
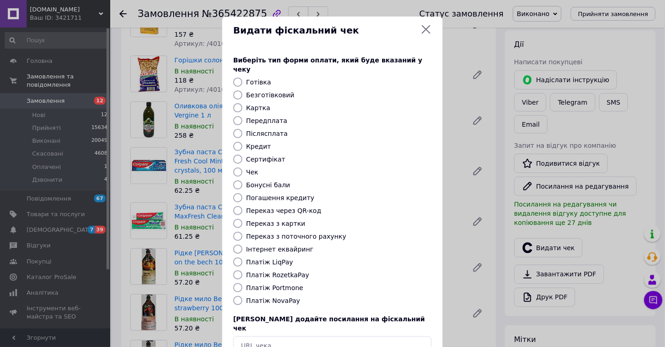
click at [282, 271] on label "Платіж RozetkaPay" at bounding box center [277, 274] width 63 height 7
click at [242, 270] on input "Платіж RozetkaPay" at bounding box center [237, 274] width 9 height 9
radio input "true"
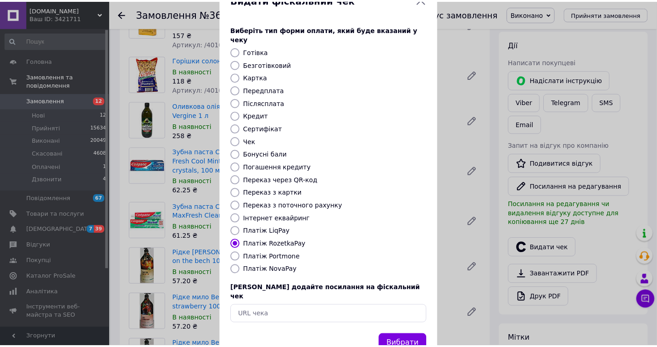
scroll to position [47, 0]
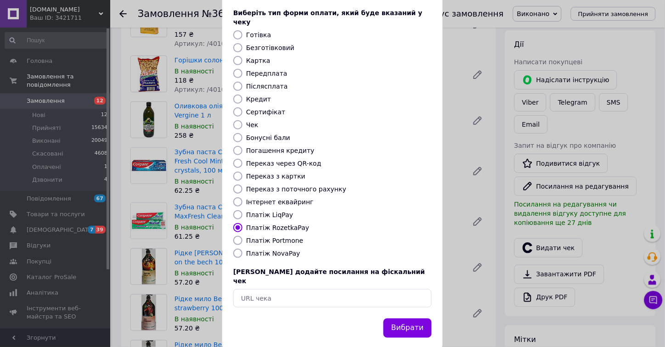
click at [412, 319] on button "Вибрати" at bounding box center [407, 329] width 48 height 20
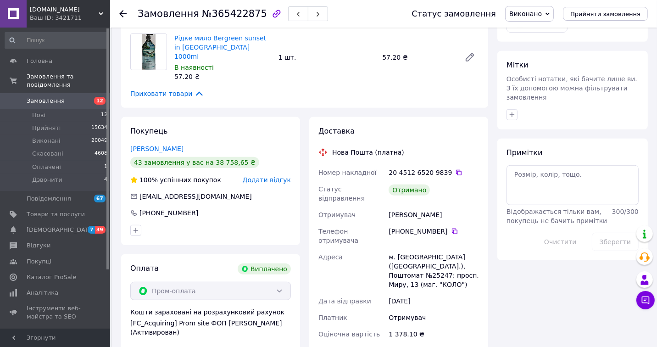
scroll to position [408, 0]
